Goal: Task Accomplishment & Management: Manage account settings

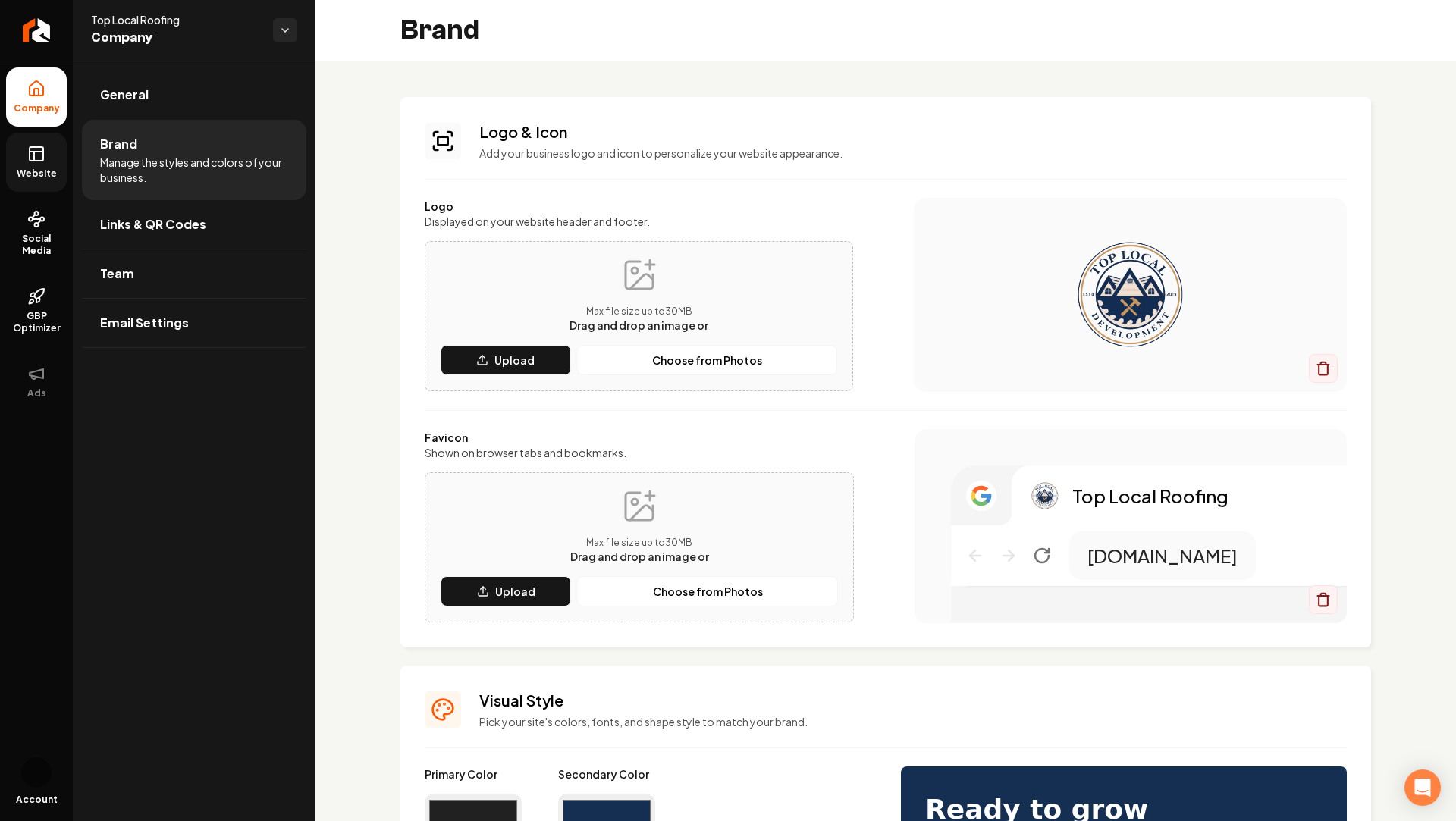
scroll to position [56, 0]
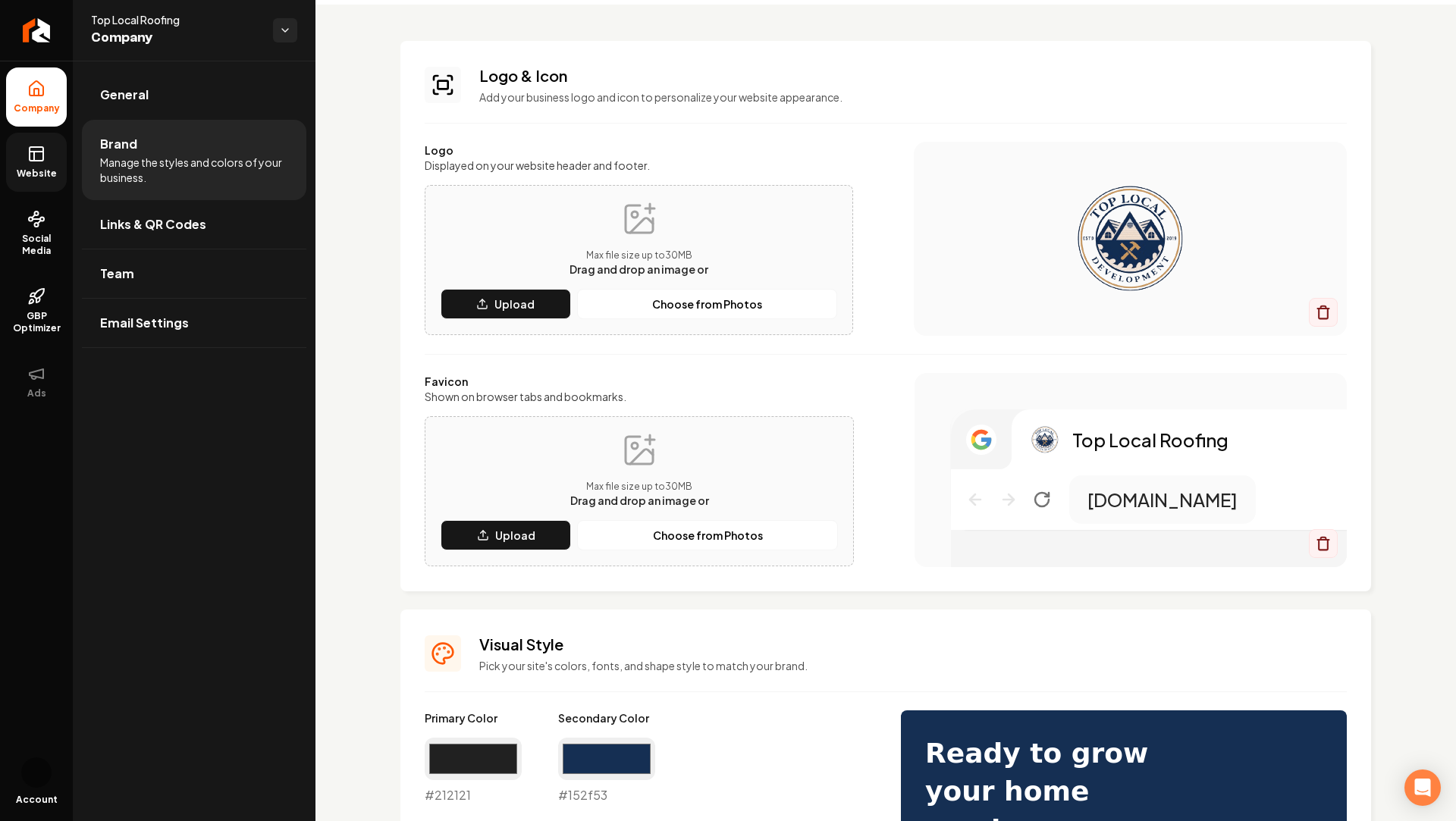
click at [31, 150] on icon at bounding box center [36, 154] width 19 height 19
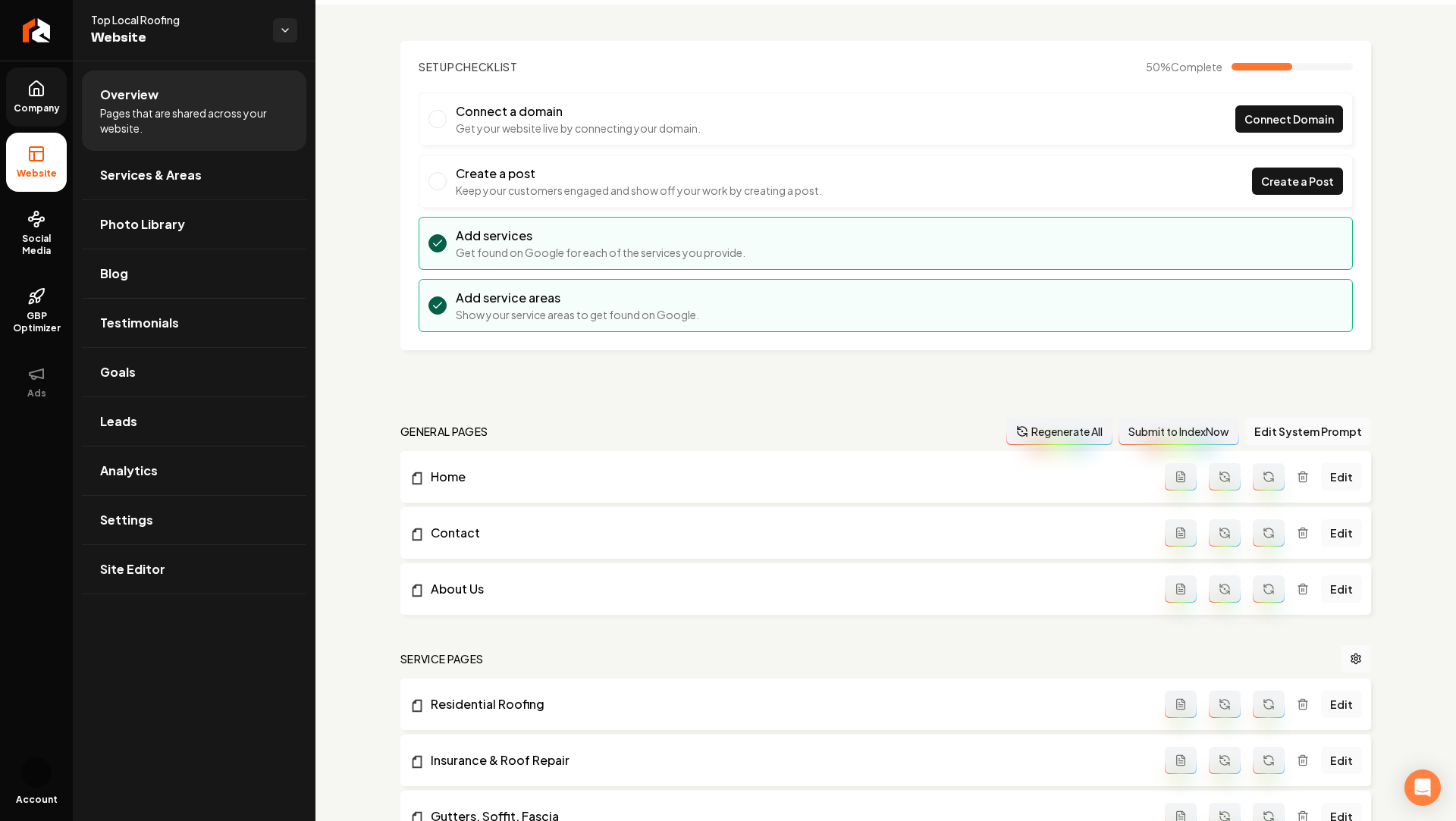
click at [36, 98] on link "Company" at bounding box center [36, 98] width 60 height 59
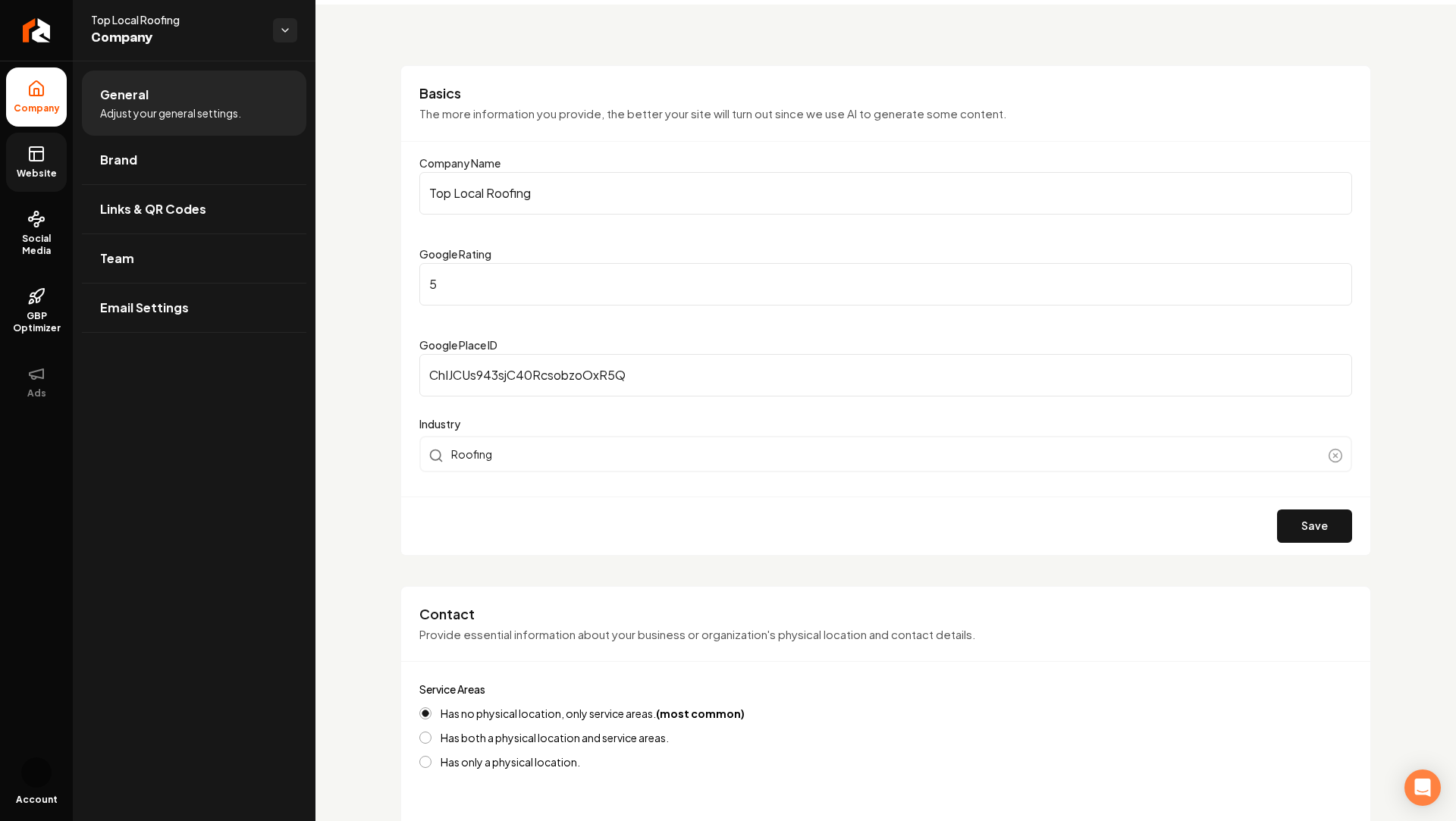
click at [33, 146] on icon at bounding box center [36, 154] width 19 height 19
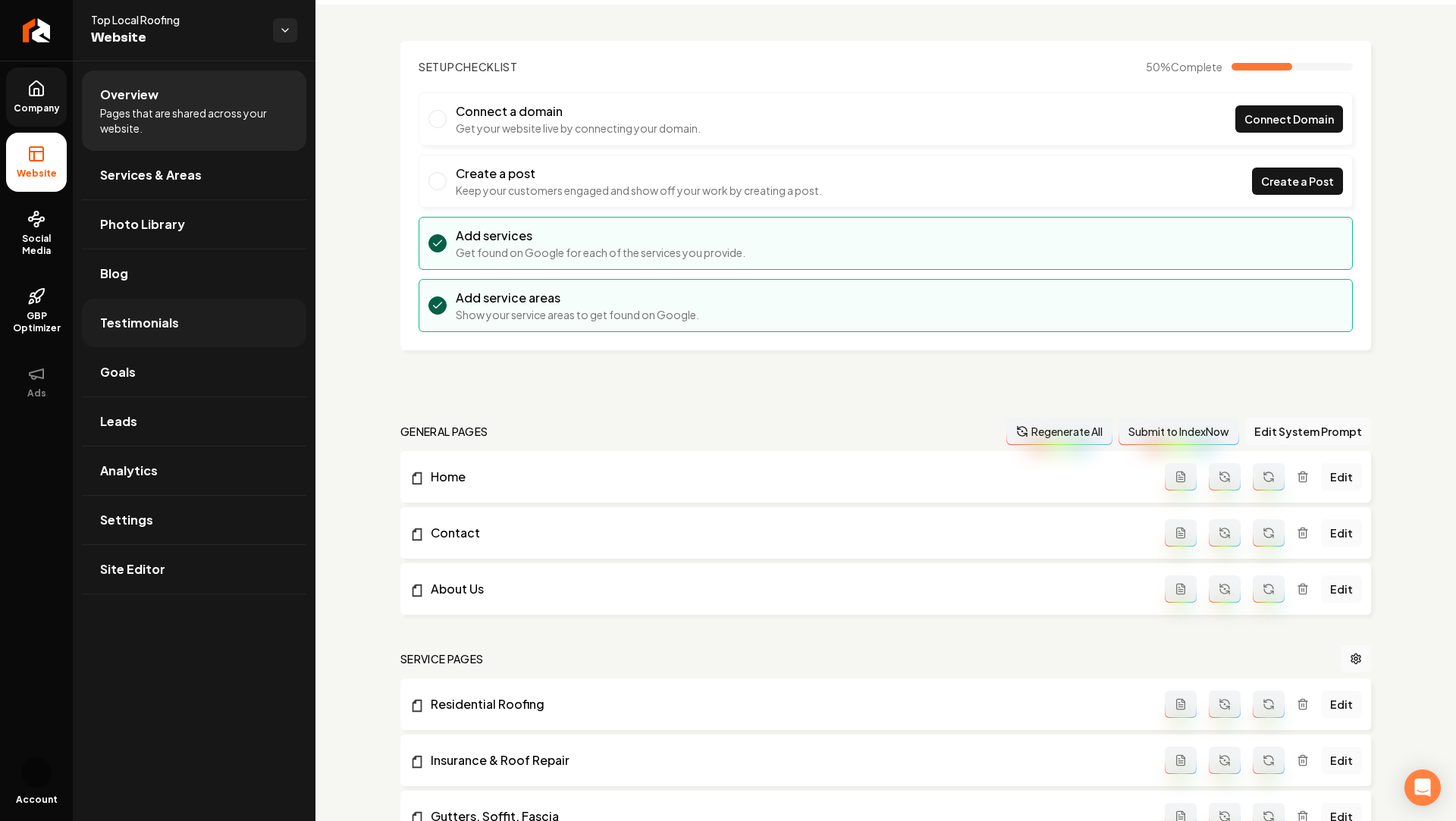
click at [134, 338] on link "Testimonials" at bounding box center [194, 323] width 225 height 48
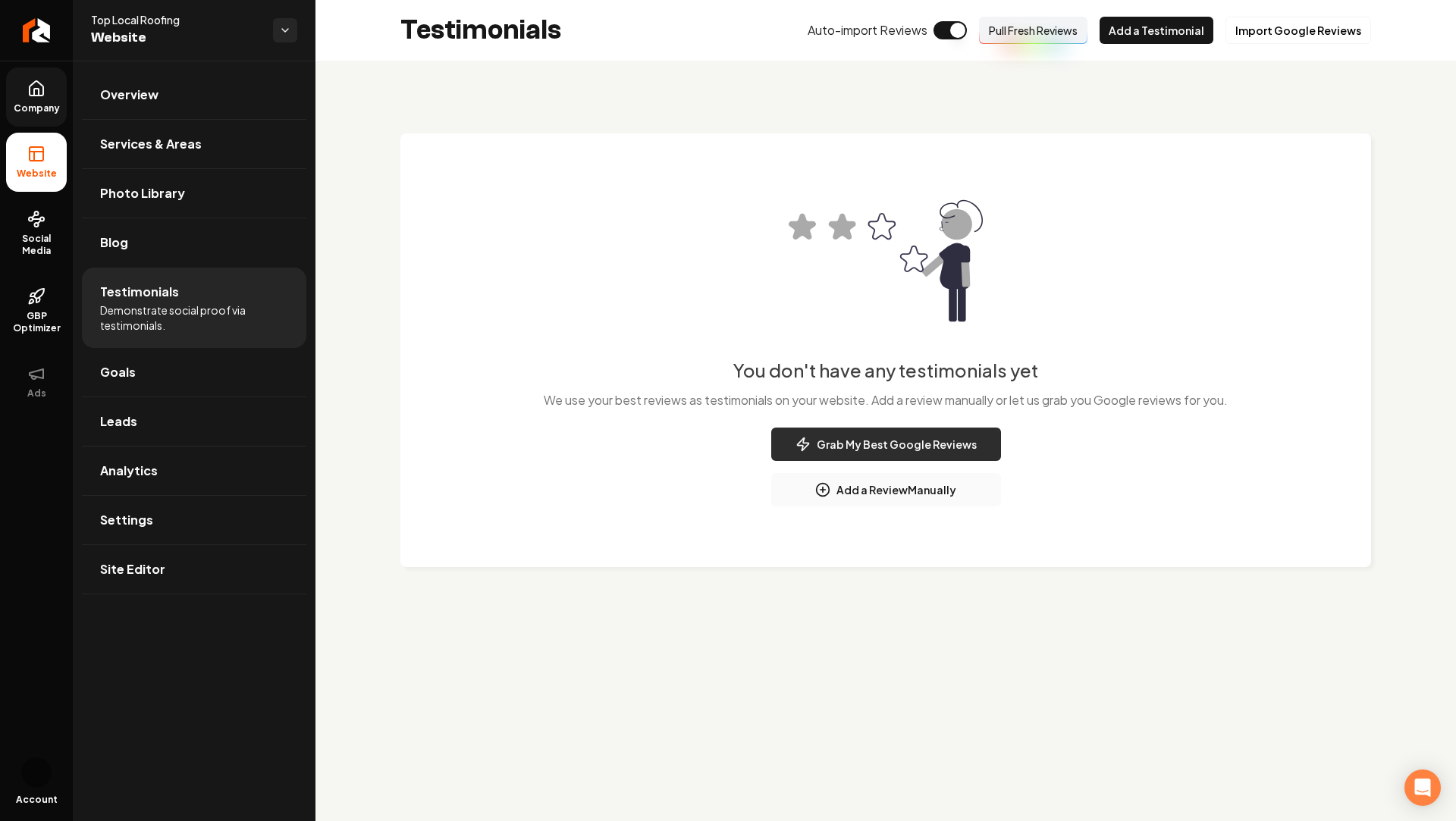
click at [830, 451] on button "Grab My Best Google Reviews" at bounding box center [885, 444] width 230 height 33
click at [833, 464] on div "Grab My Best Google Reviews Add a Review Manually" at bounding box center [885, 466] width 230 height 79
click at [814, 452] on button "Grab My Best Google Reviews" at bounding box center [885, 444] width 230 height 33
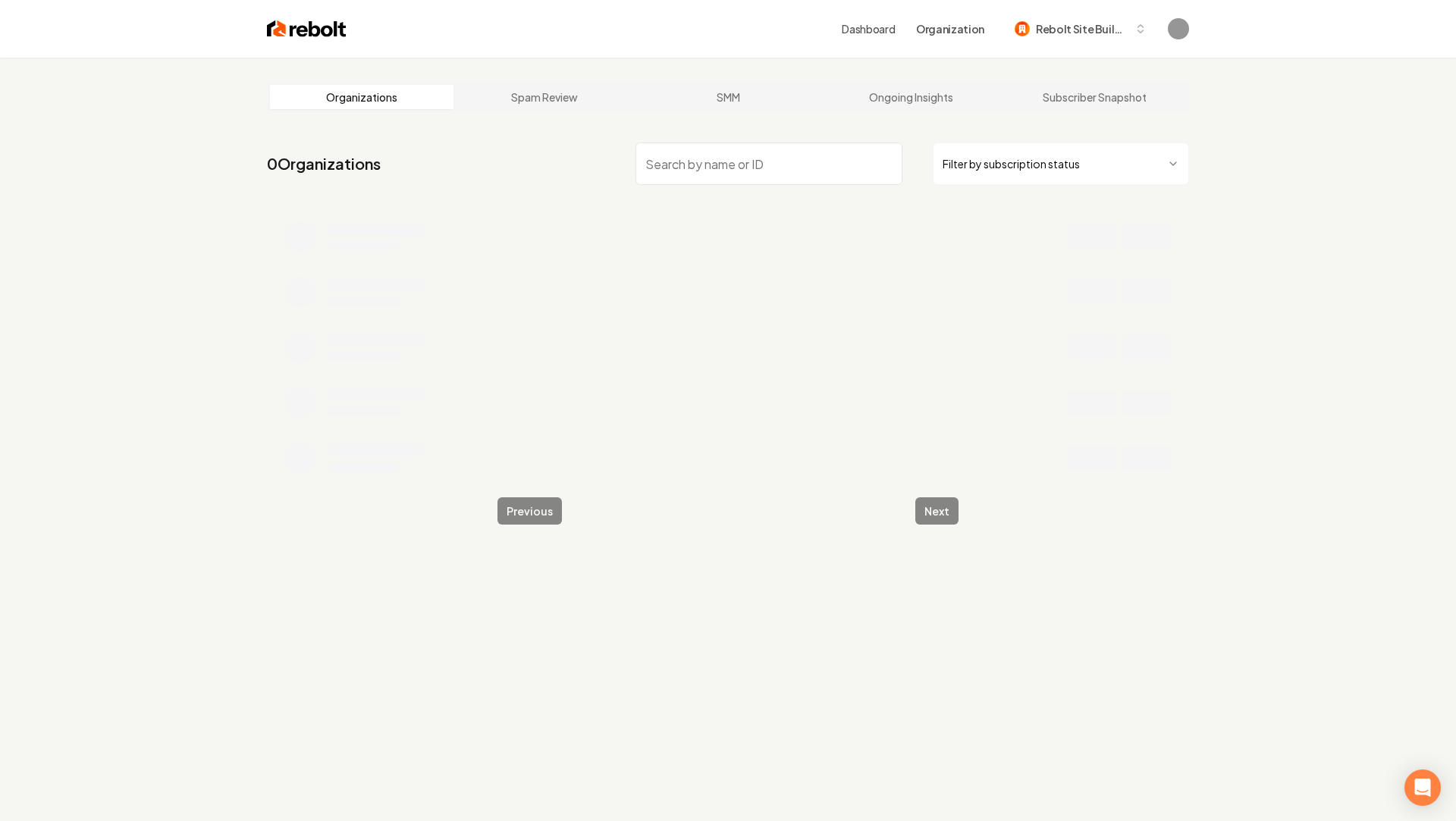
click at [704, 170] on input "search" at bounding box center [768, 163] width 267 height 43
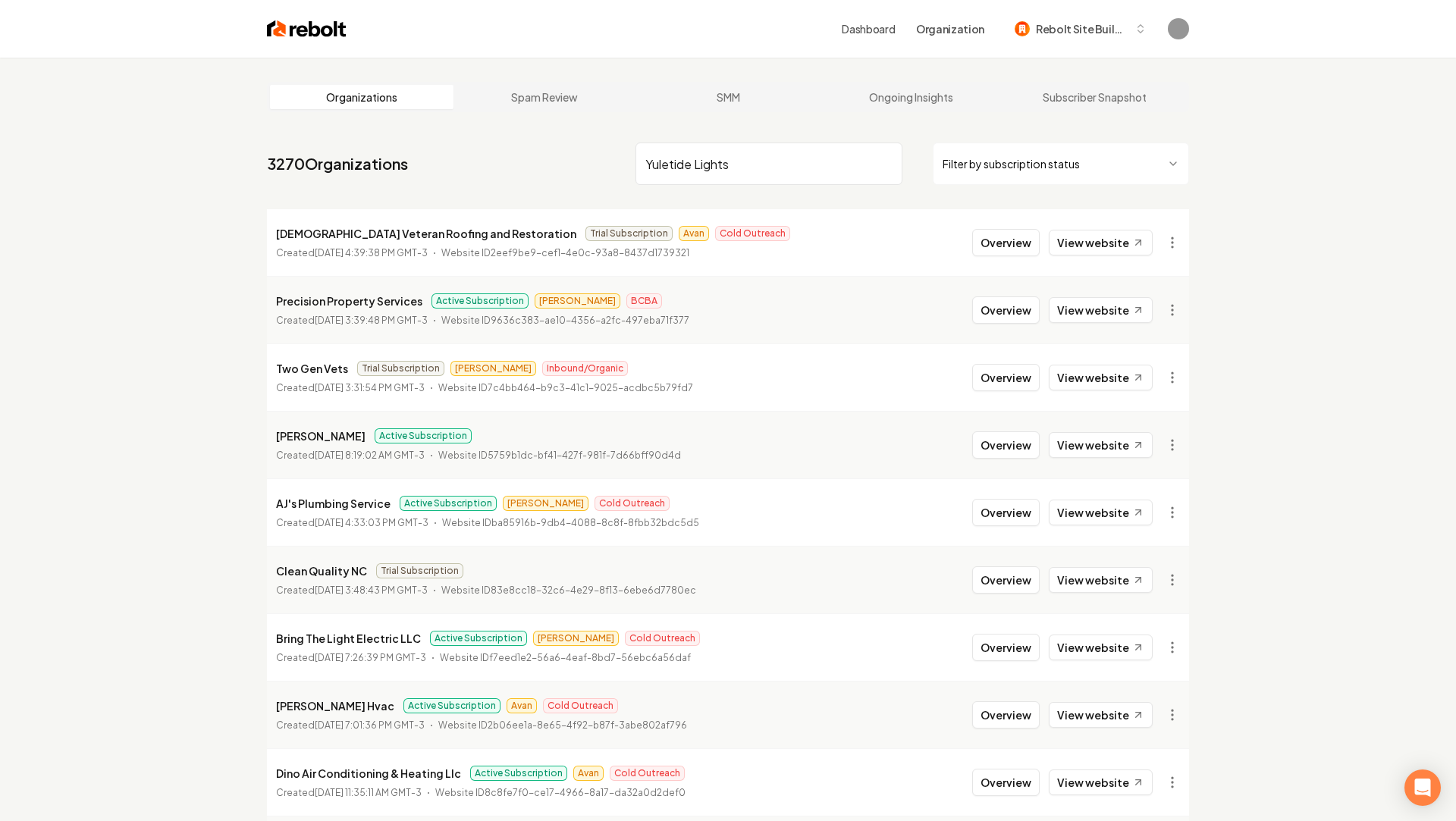
type input "Yuletide Lights"
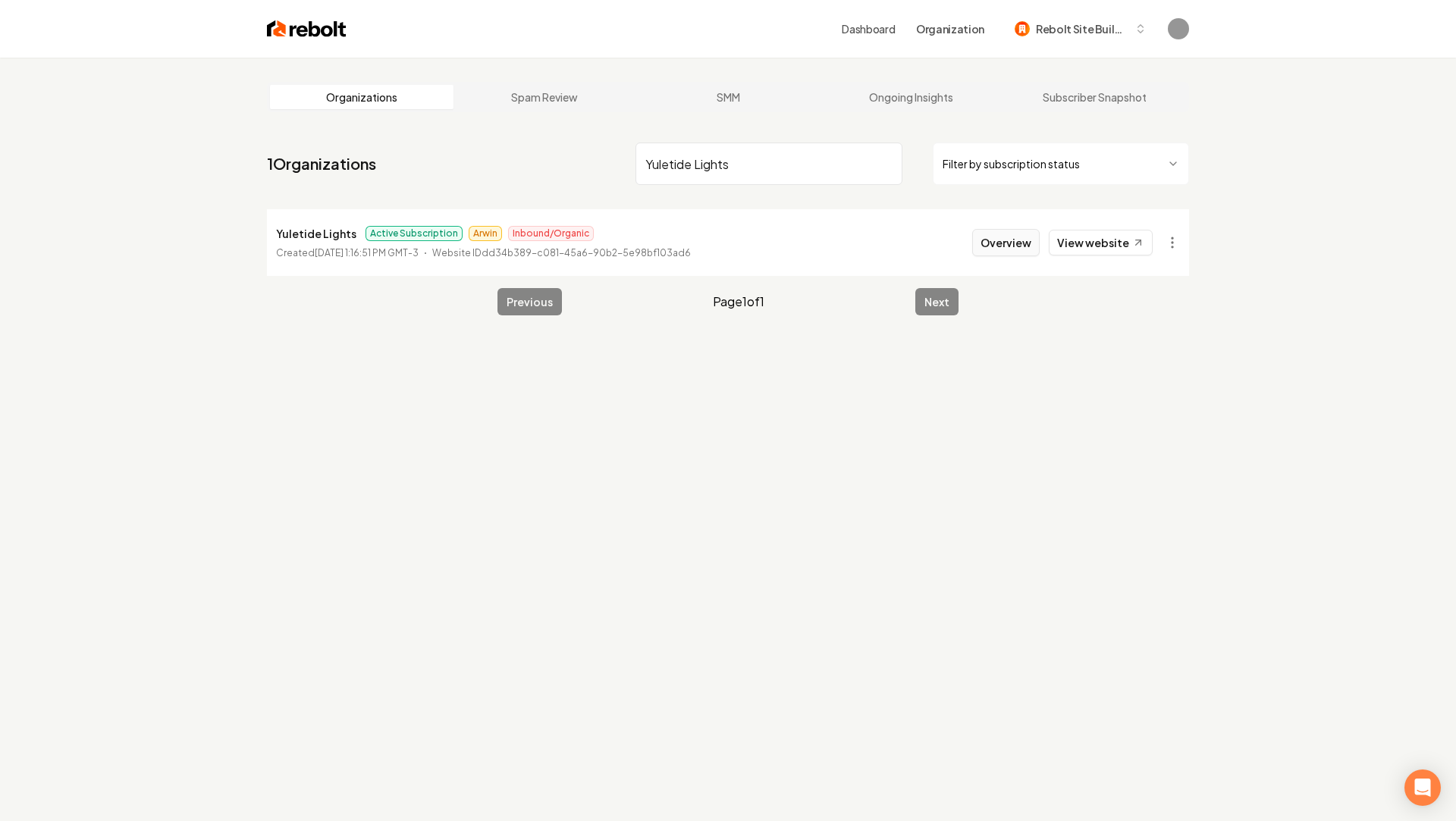
click at [1008, 243] on button "Overview" at bounding box center [1005, 241] width 68 height 27
